Goal: Transaction & Acquisition: Purchase product/service

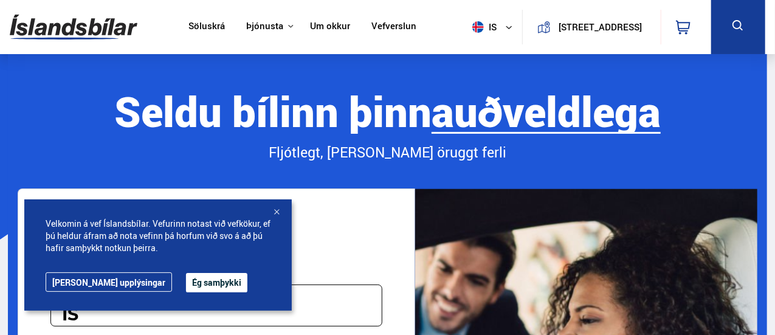
click at [277, 210] on div at bounding box center [276, 213] width 12 height 12
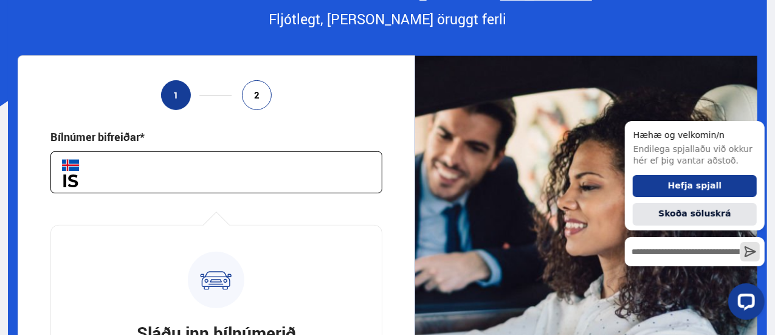
scroll to position [182, 0]
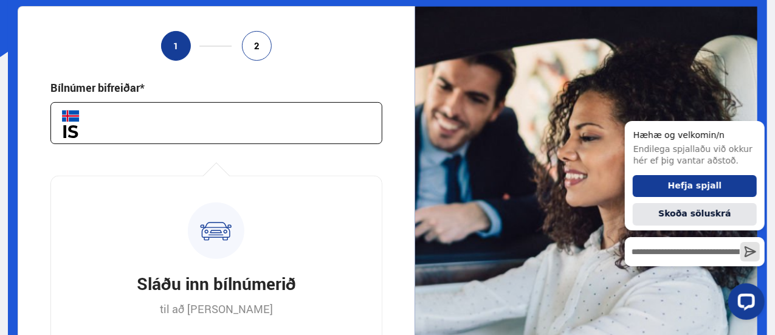
click at [204, 117] on input "text" at bounding box center [216, 123] width 332 height 42
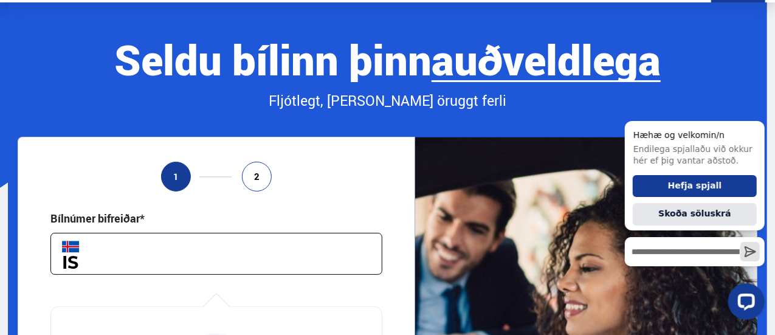
scroll to position [0, 0]
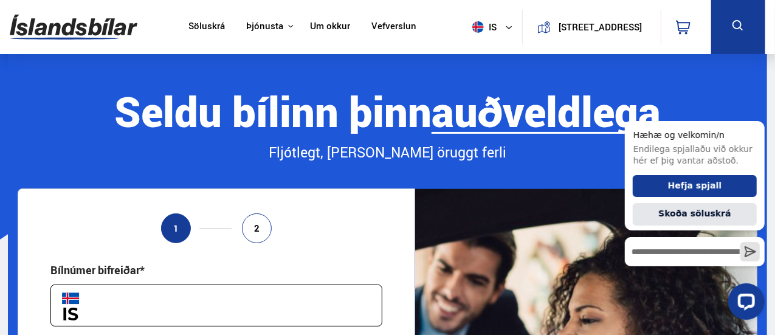
click at [203, 27] on link "Söluskrá" at bounding box center [206, 27] width 36 height 13
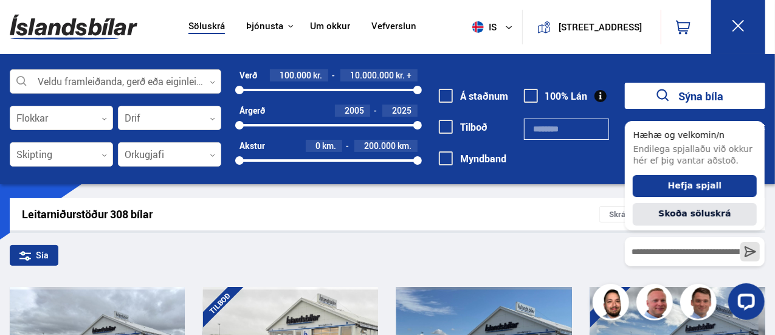
click at [159, 78] on div at bounding box center [116, 82] width 212 height 24
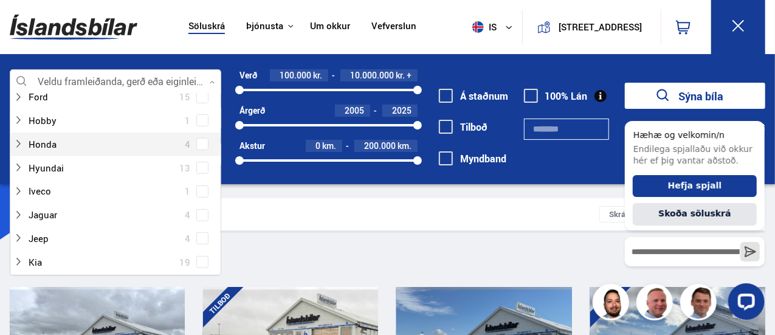
scroll to position [365, 0]
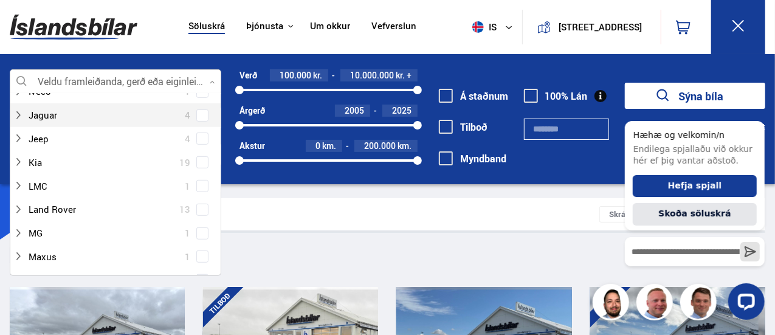
click at [198, 115] on span at bounding box center [203, 115] width 10 height 1
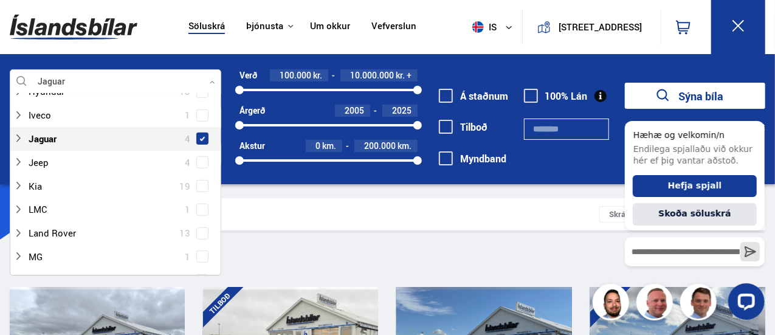
scroll to position [388, 0]
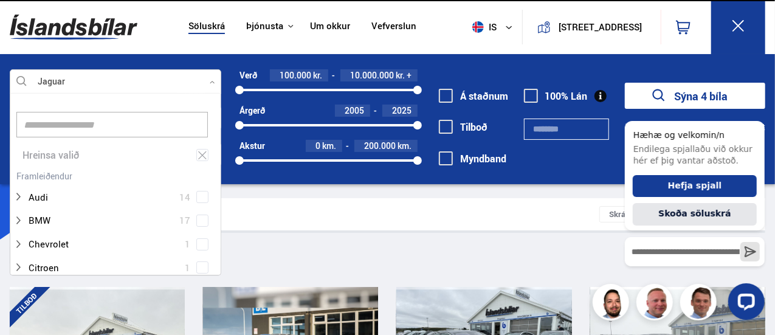
click at [291, 245] on div "Sía Jaguar" at bounding box center [388, 258] width 756 height 26
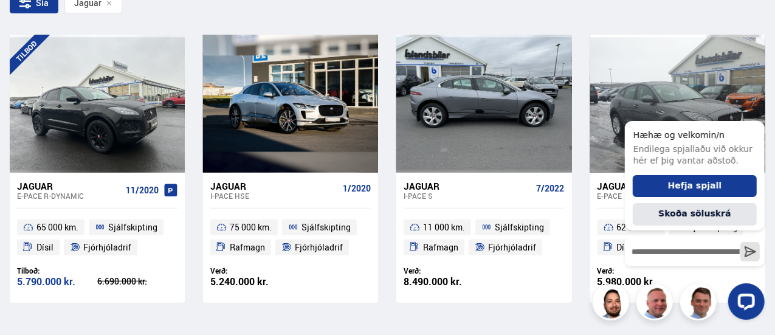
scroll to position [243, 0]
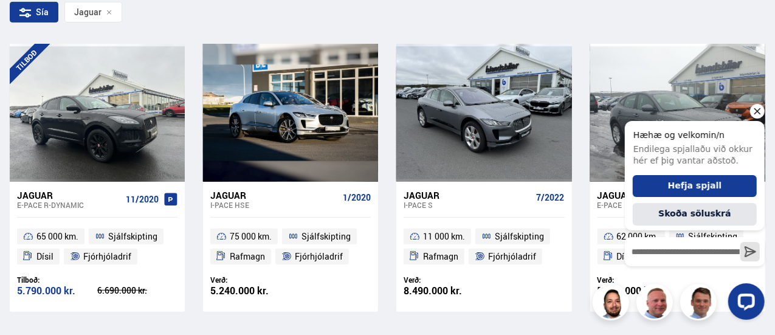
click at [753, 112] on icon "Hide greeting" at bounding box center [756, 110] width 15 height 15
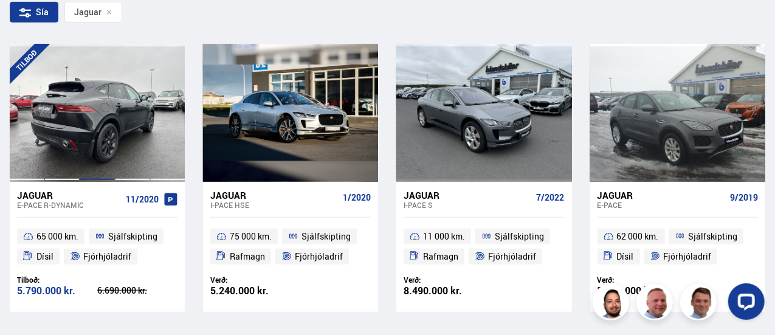
click at [92, 89] on div at bounding box center [97, 112] width 35 height 137
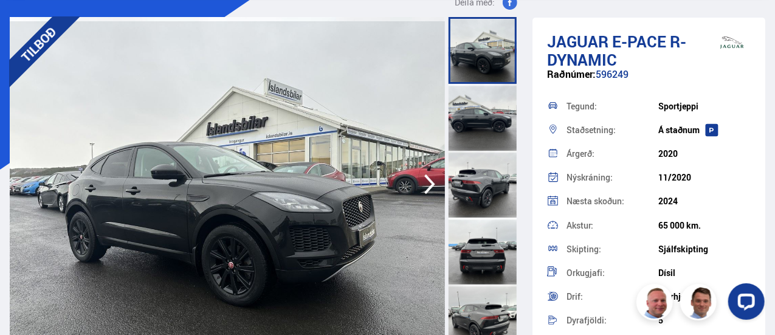
scroll to position [122, 0]
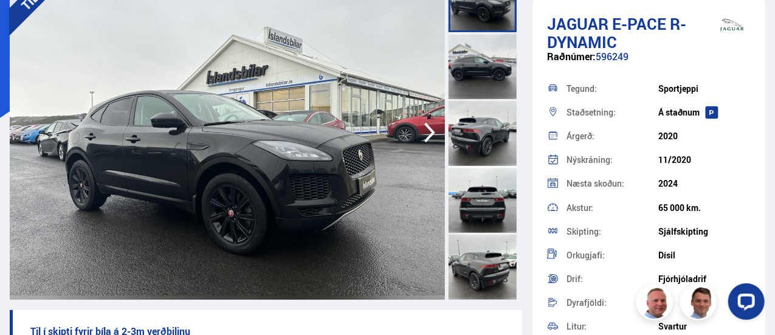
click at [123, 115] on img at bounding box center [227, 132] width 435 height 334
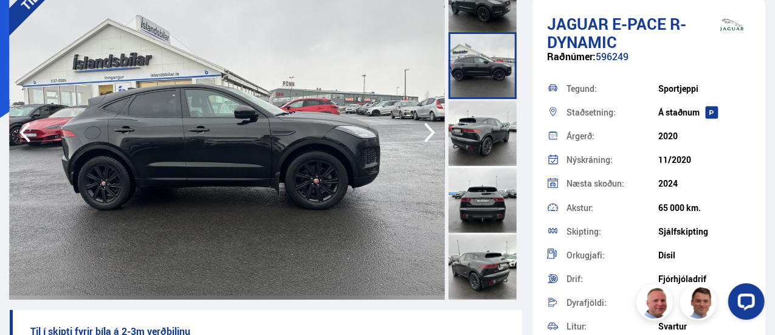
click at [83, 109] on img at bounding box center [227, 132] width 435 height 334
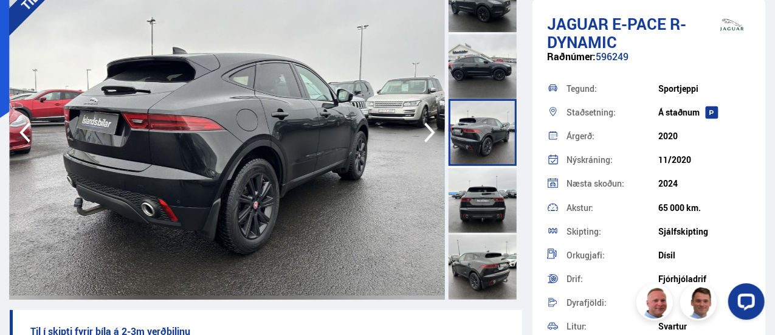
click at [43, 95] on img at bounding box center [227, 132] width 435 height 334
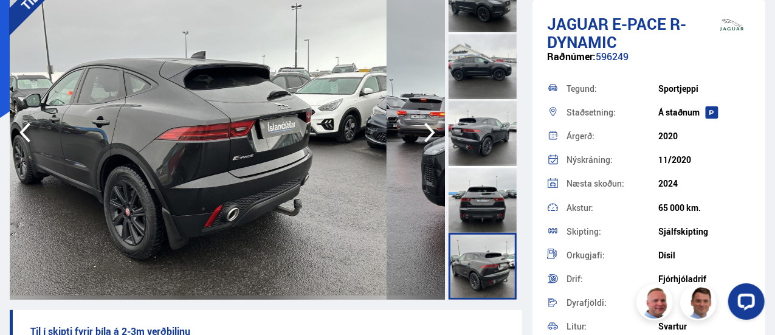
click at [29, 118] on div "TILBOÐ" at bounding box center [227, 132] width 435 height 334
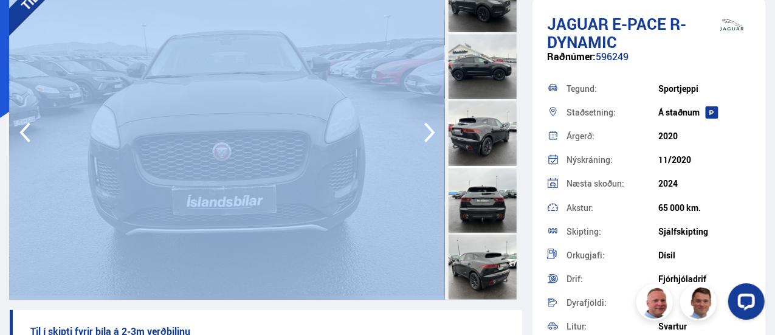
drag, startPoint x: 438, startPoint y: 88, endPoint x: 66, endPoint y: 61, distance: 372.4
click at [118, 69] on div "TILBOÐ" at bounding box center [266, 132] width 512 height 334
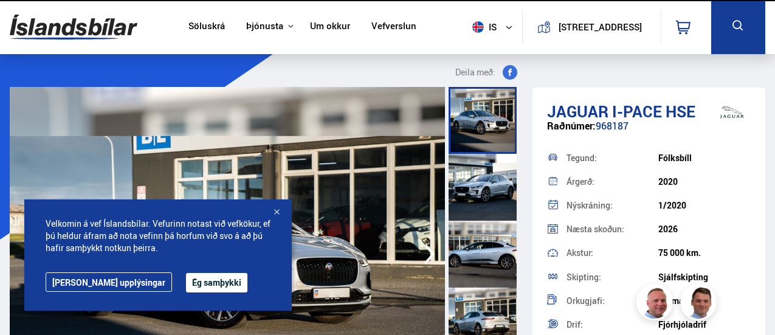
scroll to position [243, 0]
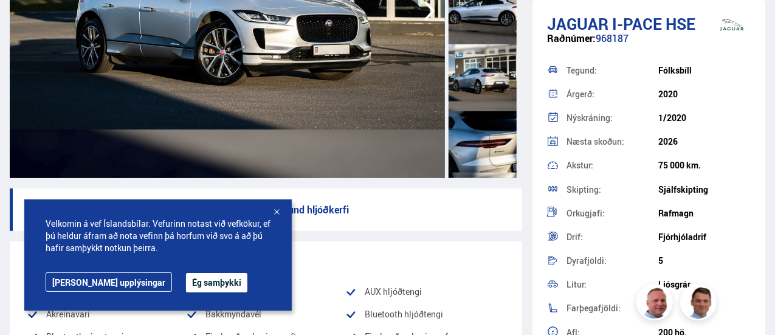
click at [276, 212] on div at bounding box center [276, 213] width 12 height 12
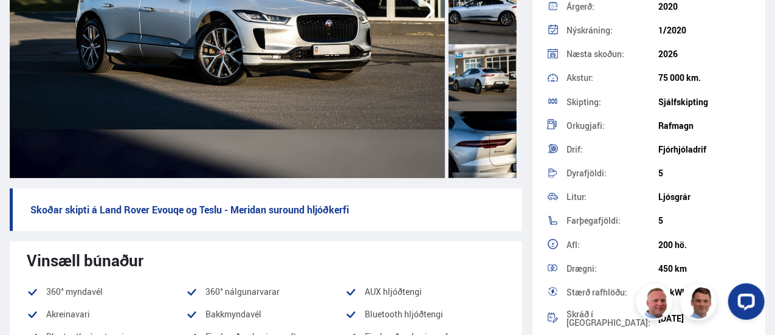
scroll to position [122, 0]
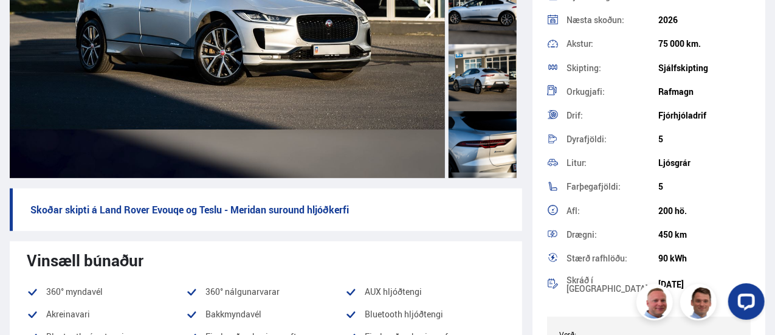
drag, startPoint x: 657, startPoint y: 230, endPoint x: 672, endPoint y: 230, distance: 14.6
click at [672, 230] on div "450 km" at bounding box center [704, 235] width 92 height 10
click at [509, 230] on p "Skoðar skipti á Land Rover Evouqe og Teslu - Meridan suround hljóðkerfi" at bounding box center [266, 209] width 512 height 43
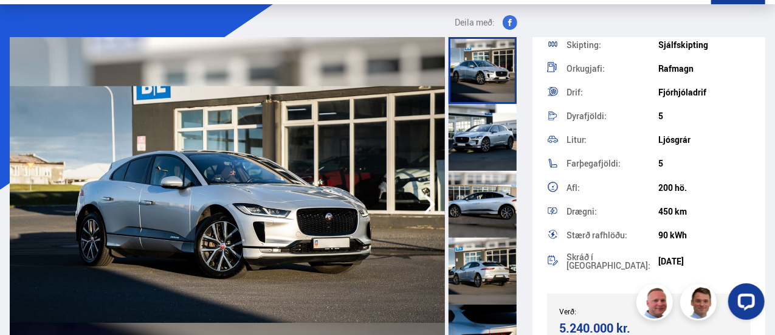
scroll to position [0, 0]
